Goal: Task Accomplishment & Management: Use online tool/utility

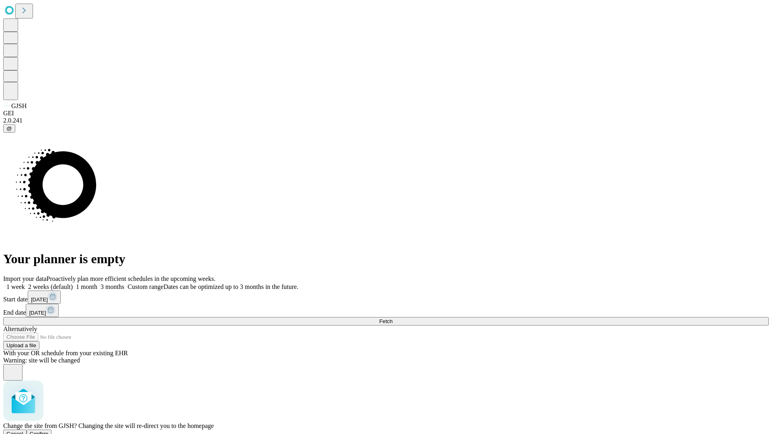
click at [49, 431] on span "Confirm" at bounding box center [39, 434] width 19 height 6
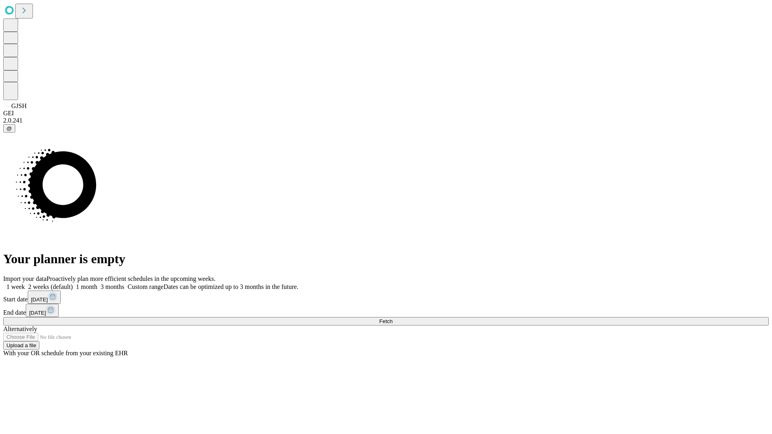
click at [97, 283] on label "1 month" at bounding box center [85, 286] width 25 height 7
click at [392, 318] on span "Fetch" at bounding box center [385, 321] width 13 height 6
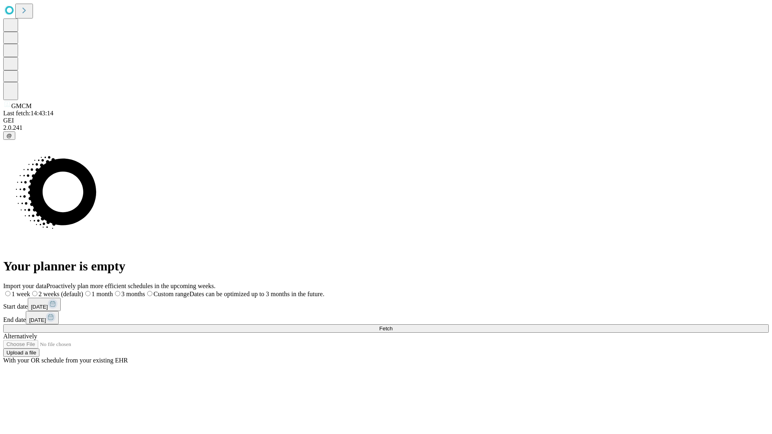
click at [113, 291] on label "1 month" at bounding box center [98, 294] width 30 height 7
click at [392, 326] on span "Fetch" at bounding box center [385, 329] width 13 height 6
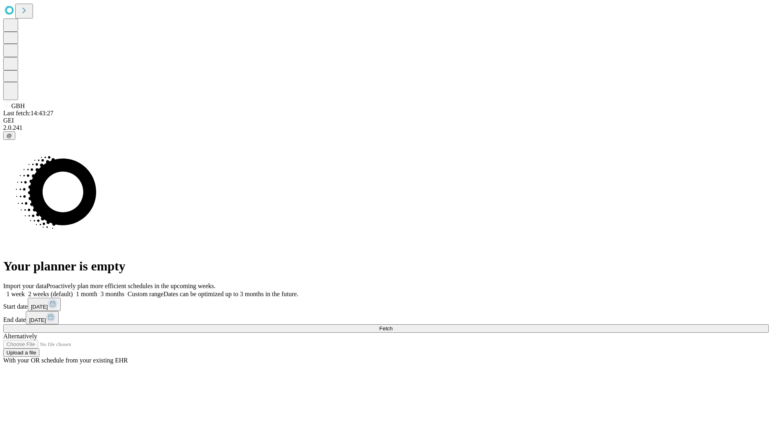
click at [97, 291] on label "1 month" at bounding box center [85, 294] width 25 height 7
click at [392, 326] on span "Fetch" at bounding box center [385, 329] width 13 height 6
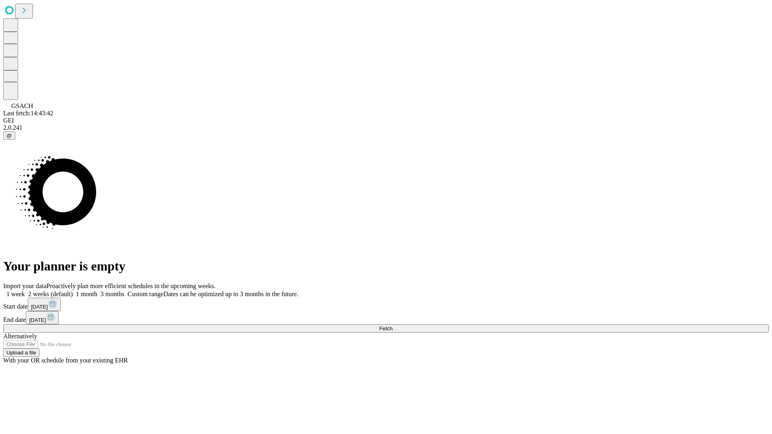
click at [97, 291] on label "1 month" at bounding box center [85, 294] width 25 height 7
click at [392, 326] on span "Fetch" at bounding box center [385, 329] width 13 height 6
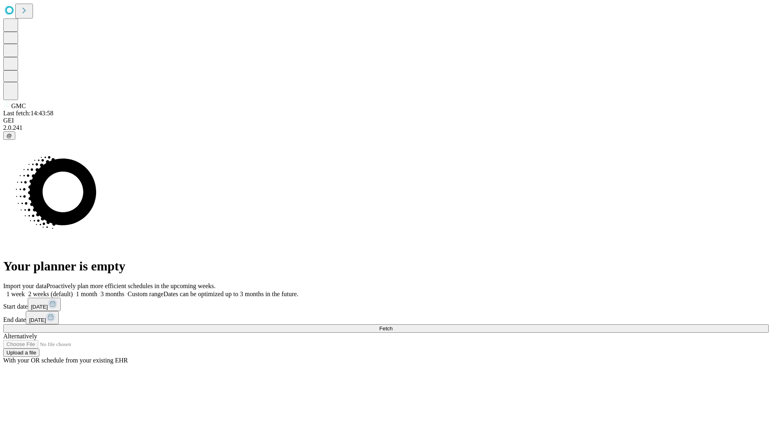
click at [392, 326] on span "Fetch" at bounding box center [385, 329] width 13 height 6
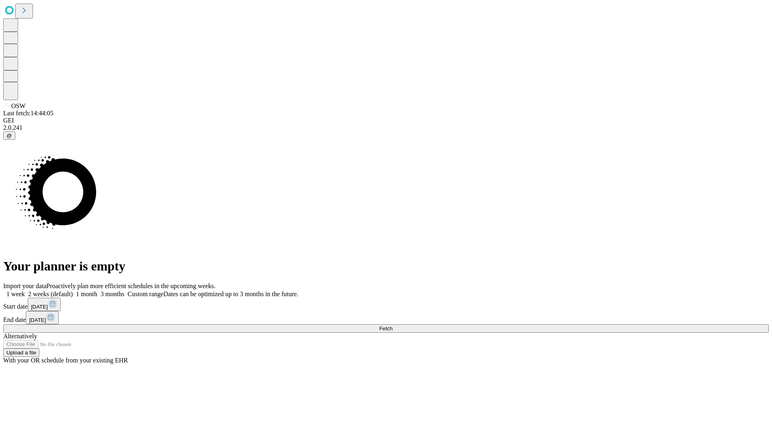
click at [97, 291] on label "1 month" at bounding box center [85, 294] width 25 height 7
click at [392, 326] on span "Fetch" at bounding box center [385, 329] width 13 height 6
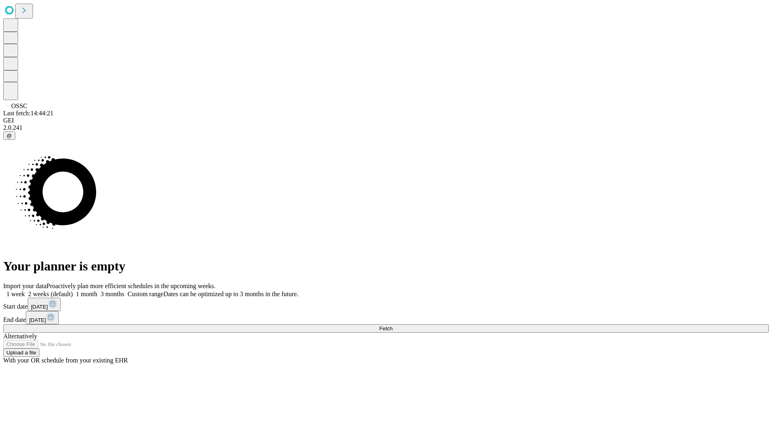
click at [97, 291] on label "1 month" at bounding box center [85, 294] width 25 height 7
click at [392, 326] on span "Fetch" at bounding box center [385, 329] width 13 height 6
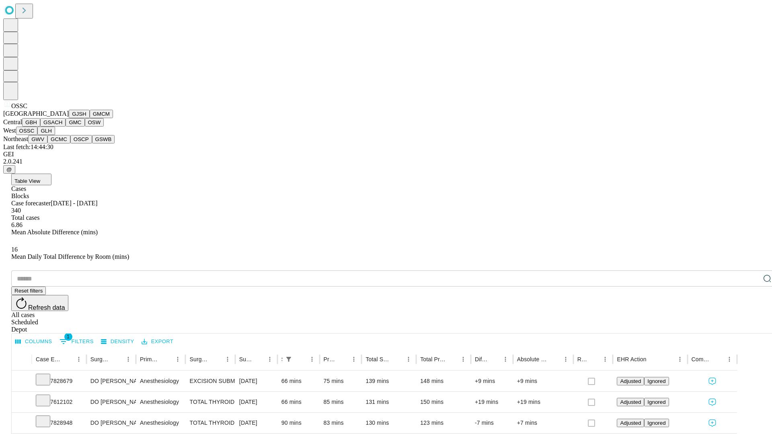
click at [55, 135] on button "GLH" at bounding box center [45, 131] width 17 height 8
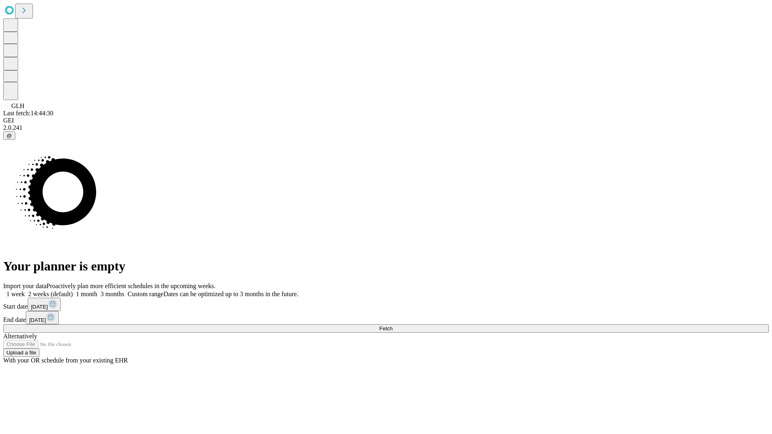
click at [97, 291] on label "1 month" at bounding box center [85, 294] width 25 height 7
click at [392, 326] on span "Fetch" at bounding box center [385, 329] width 13 height 6
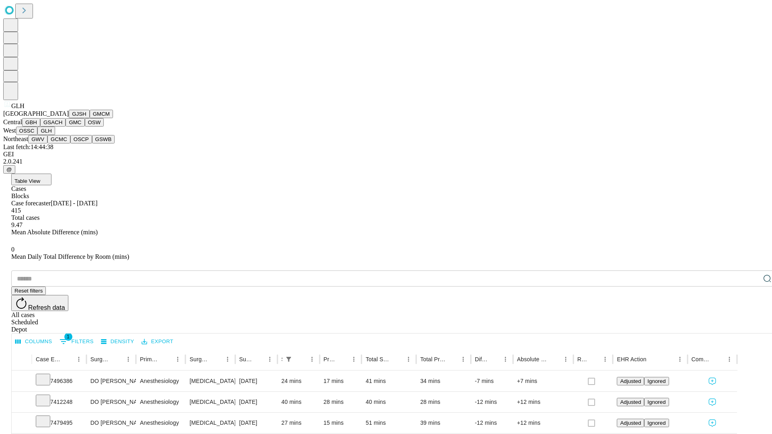
click at [47, 143] on button "GWV" at bounding box center [37, 139] width 19 height 8
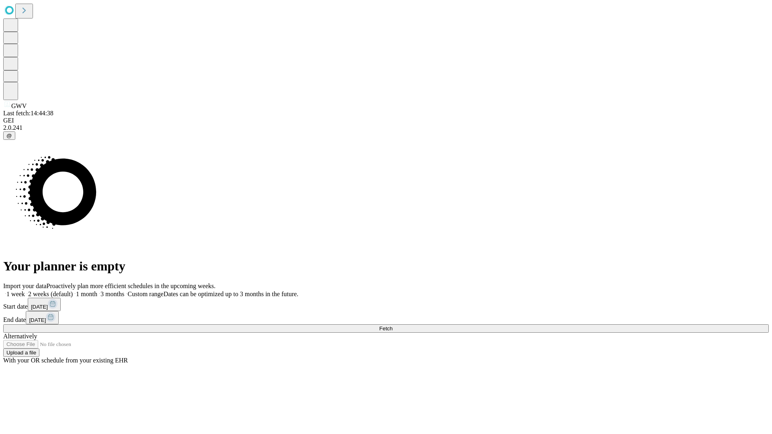
click at [97, 291] on label "1 month" at bounding box center [85, 294] width 25 height 7
click at [392, 326] on span "Fetch" at bounding box center [385, 329] width 13 height 6
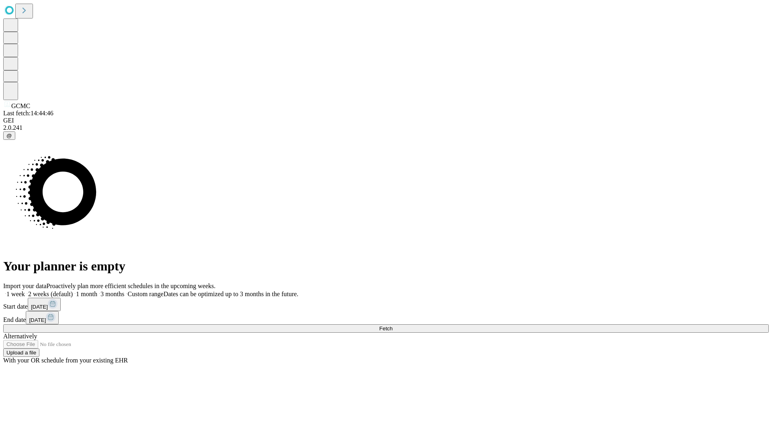
click at [97, 291] on label "1 month" at bounding box center [85, 294] width 25 height 7
click at [392, 326] on span "Fetch" at bounding box center [385, 329] width 13 height 6
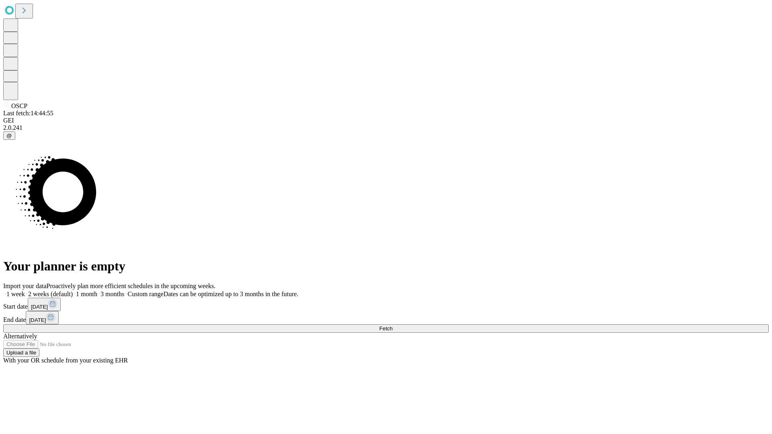
click at [97, 291] on label "1 month" at bounding box center [85, 294] width 25 height 7
click at [392, 326] on span "Fetch" at bounding box center [385, 329] width 13 height 6
